Goal: Task Accomplishment & Management: Complete application form

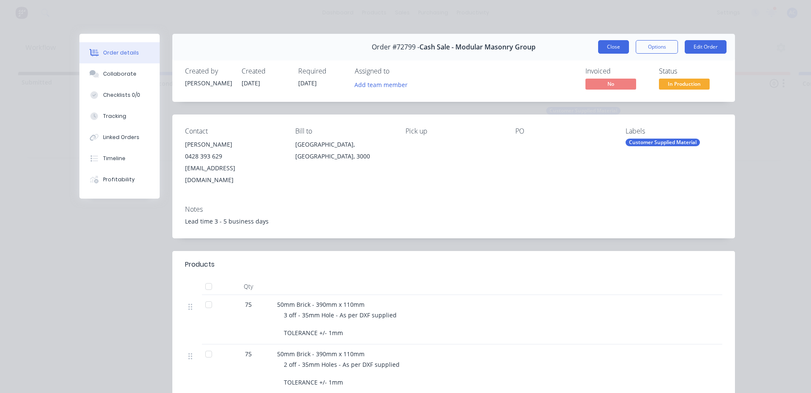
click at [606, 42] on button "Close" at bounding box center [613, 47] width 31 height 14
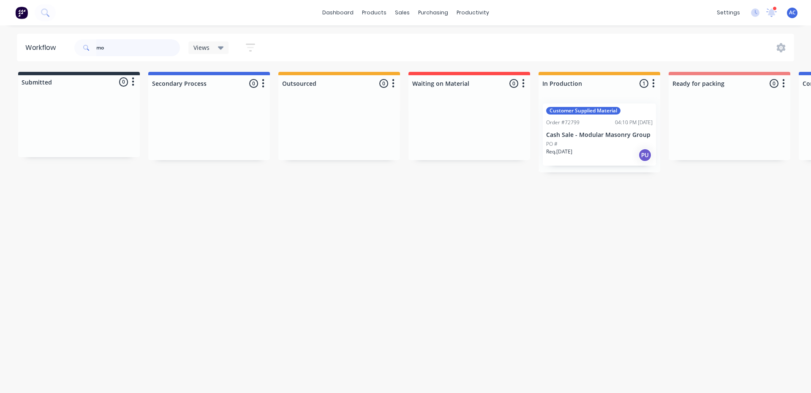
drag, startPoint x: 123, startPoint y: 49, endPoint x: 90, endPoint y: 52, distance: 33.1
click at [90, 52] on div "mo" at bounding box center [127, 47] width 106 height 17
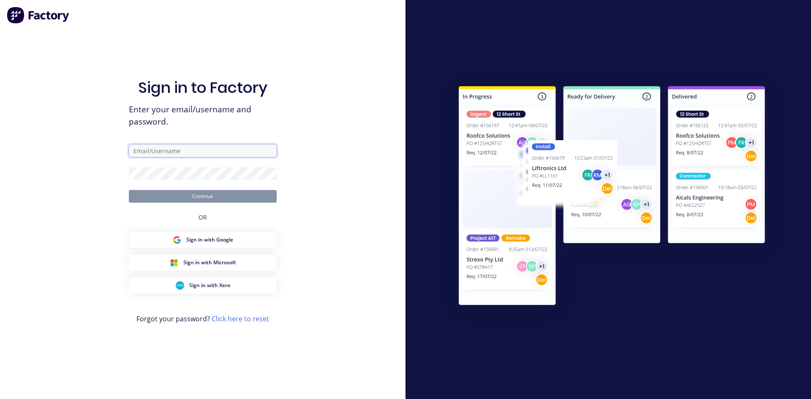
type input "[PERSON_NAME][EMAIL_ADDRESS][DOMAIN_NAME][PERSON_NAME]"
click at [190, 194] on button "Continue" at bounding box center [203, 196] width 148 height 13
